Goal: Information Seeking & Learning: Learn about a topic

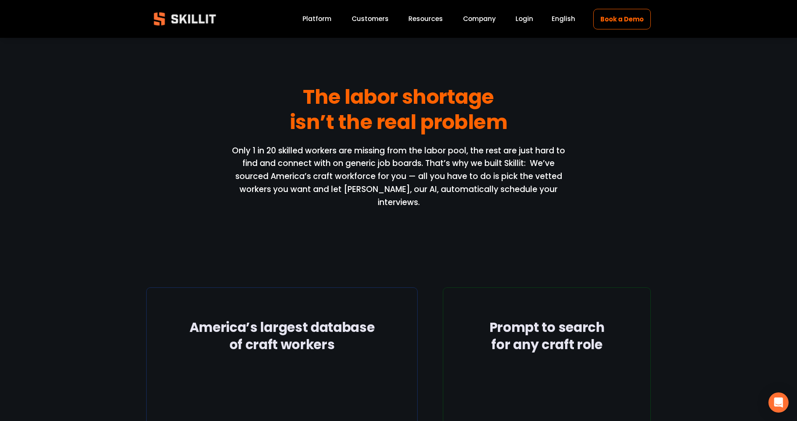
scroll to position [873, 0]
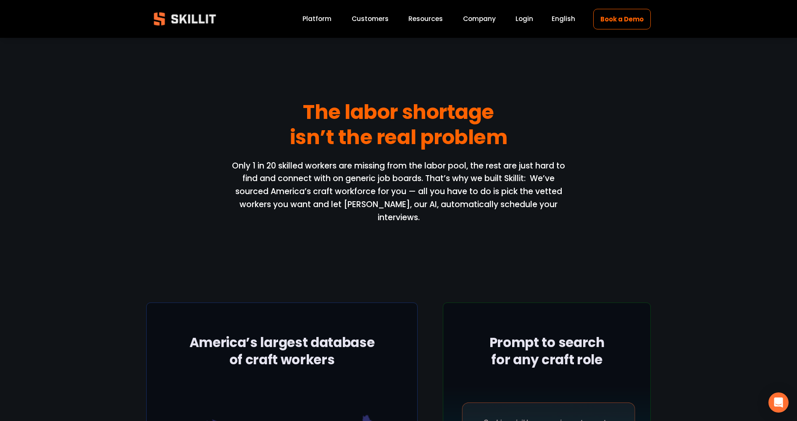
click at [363, 17] on link "Customers" at bounding box center [370, 18] width 37 height 11
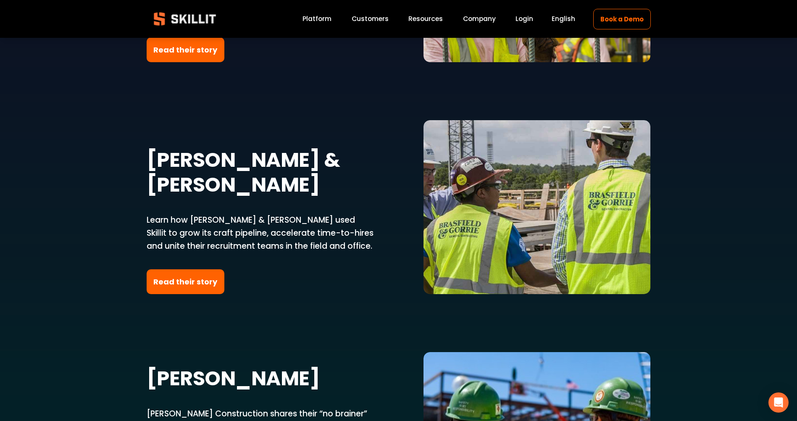
scroll to position [1681, 0]
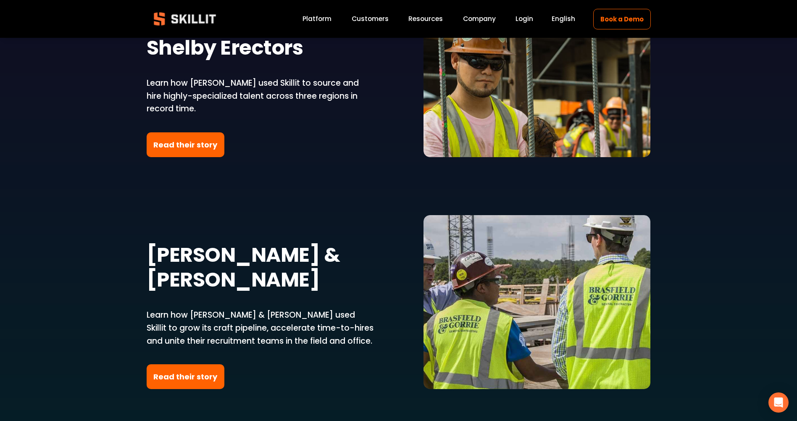
click at [321, 23] on link "Platform" at bounding box center [316, 18] width 29 height 11
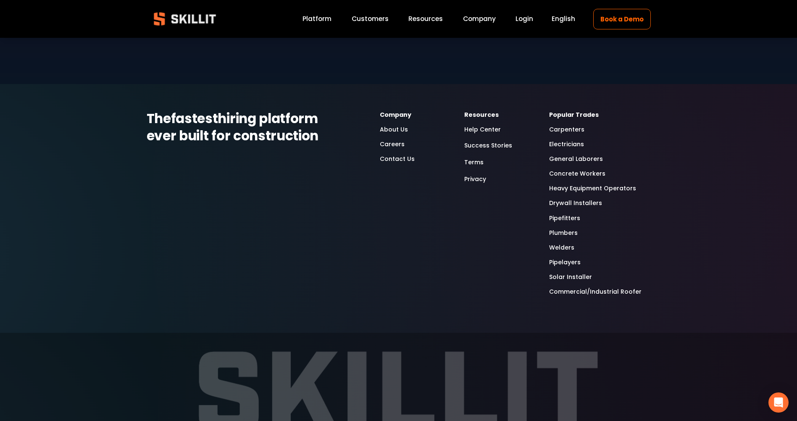
scroll to position [2345, 0]
